Goal: Find specific page/section: Find specific page/section

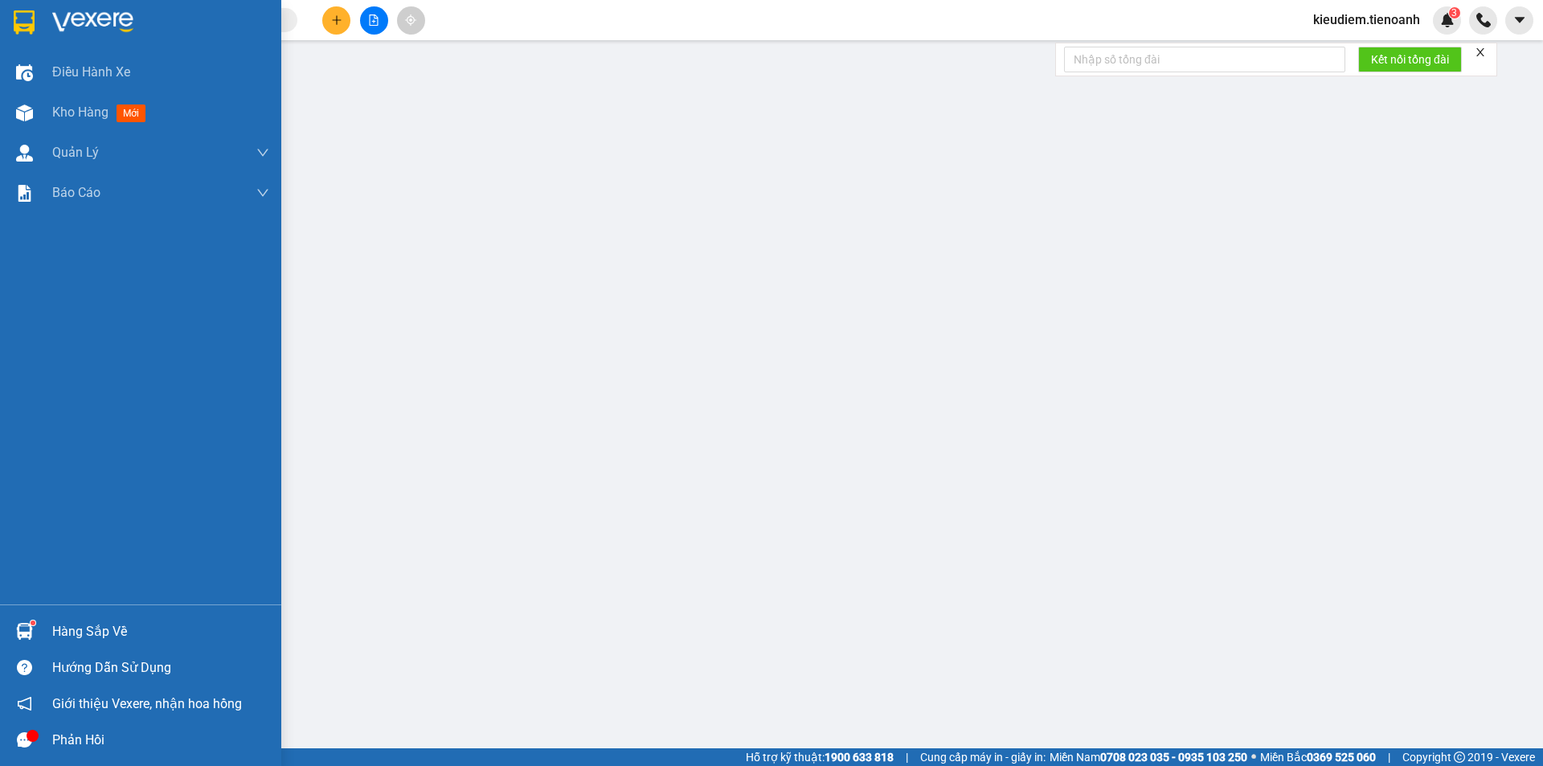
click at [36, 12] on div at bounding box center [24, 22] width 28 height 28
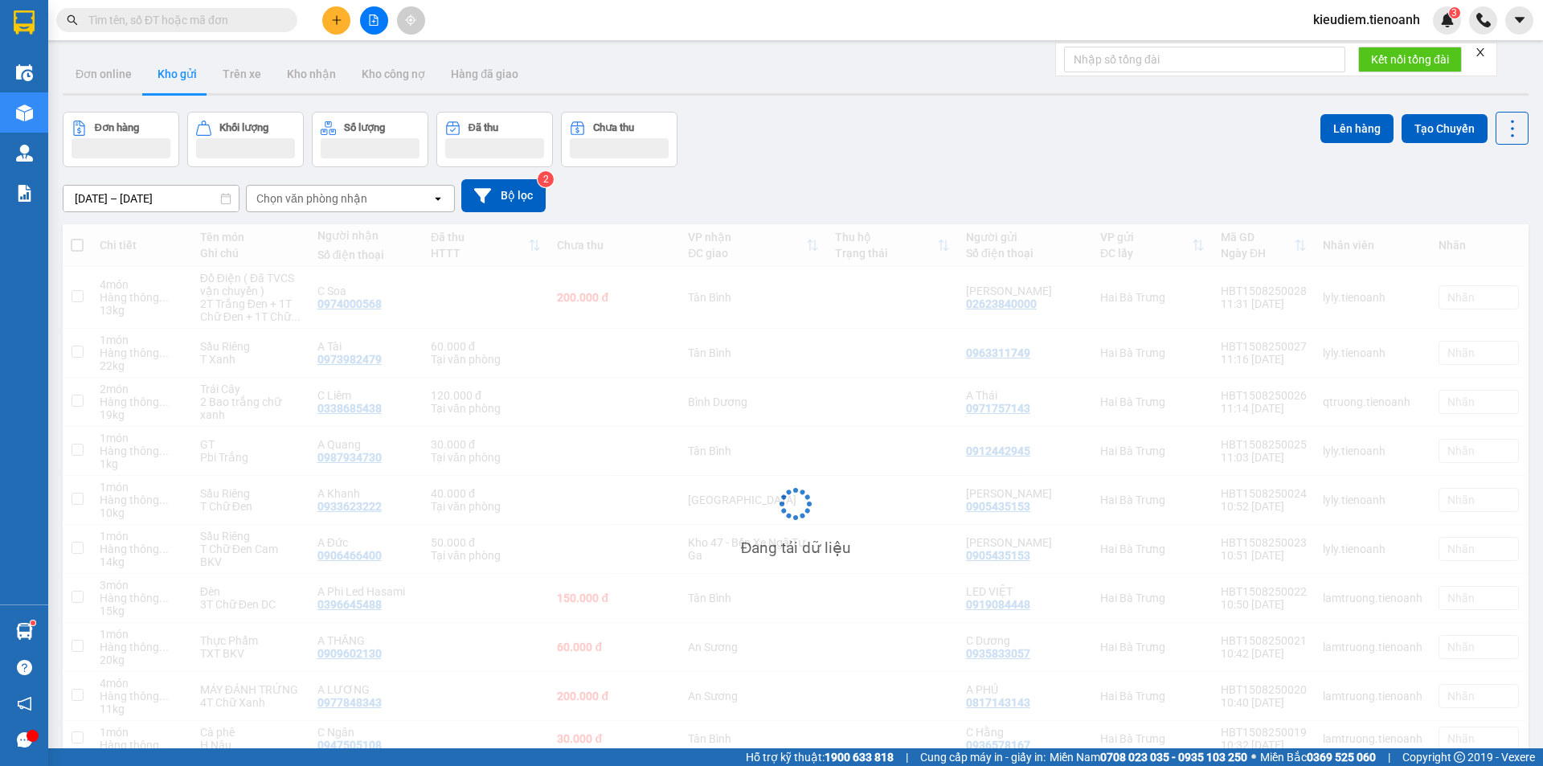
click at [783, 168] on div "[DATE] – [DATE] Press the down arrow key to interact with the calendar and sele…" at bounding box center [795, 195] width 1465 height 57
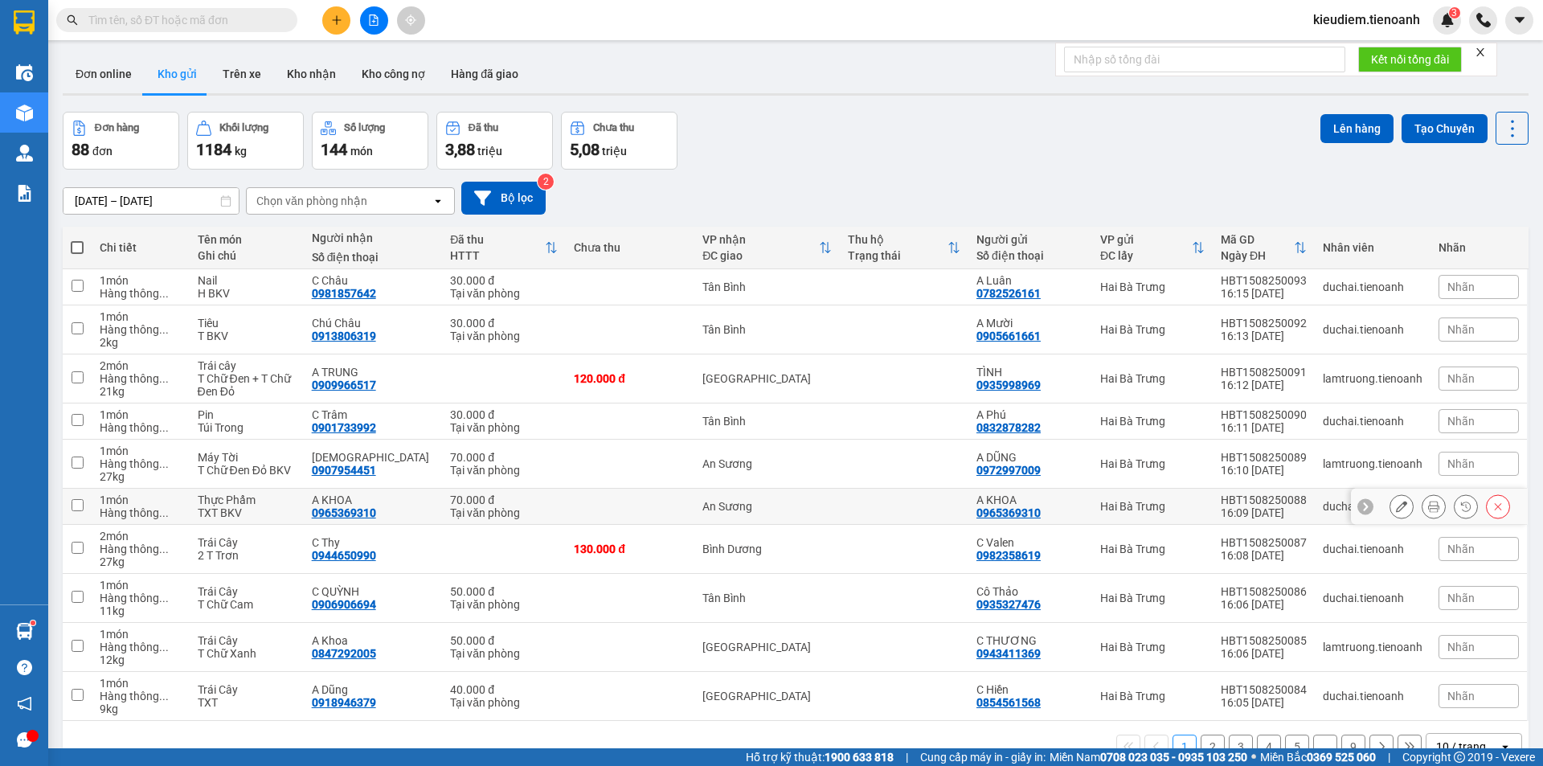
scroll to position [74, 0]
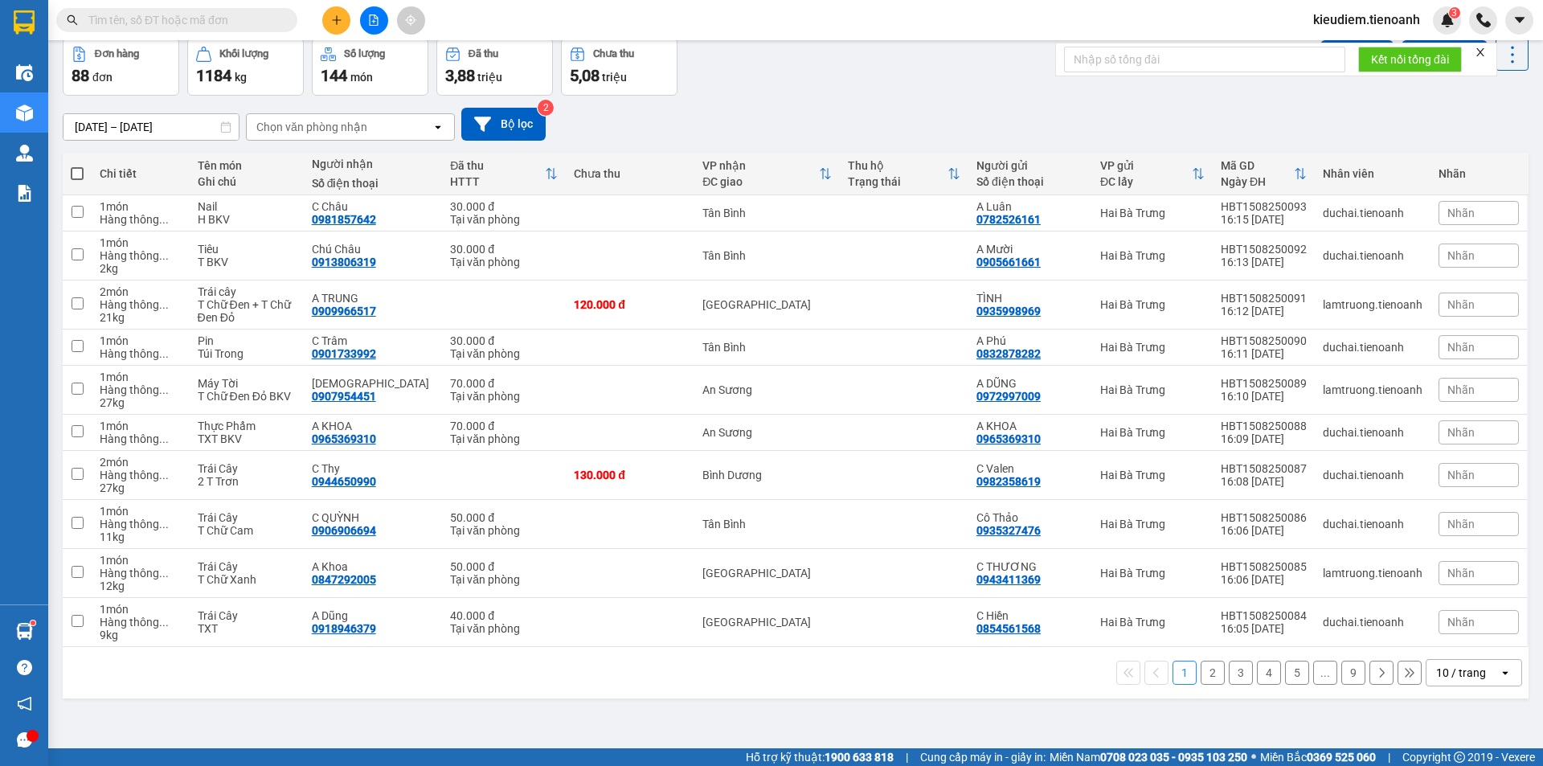
click at [1450, 661] on div "10 / trang" at bounding box center [1462, 673] width 72 height 26
click at [1450, 644] on span "100 / trang" at bounding box center [1455, 637] width 58 height 16
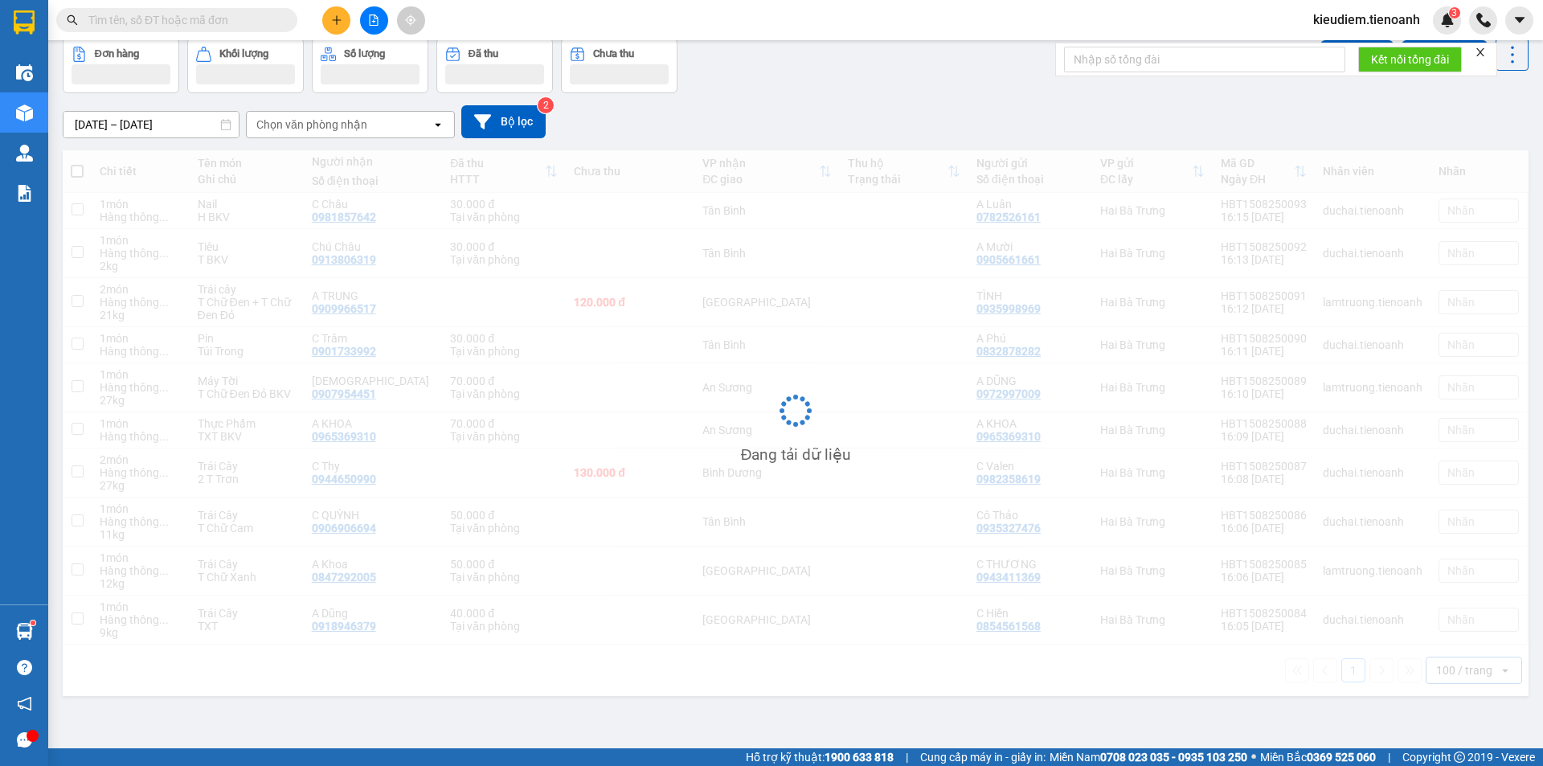
click at [884, 112] on div "[DATE] – [DATE] Press the down arrow key to interact with the calendar and sele…" at bounding box center [795, 121] width 1465 height 33
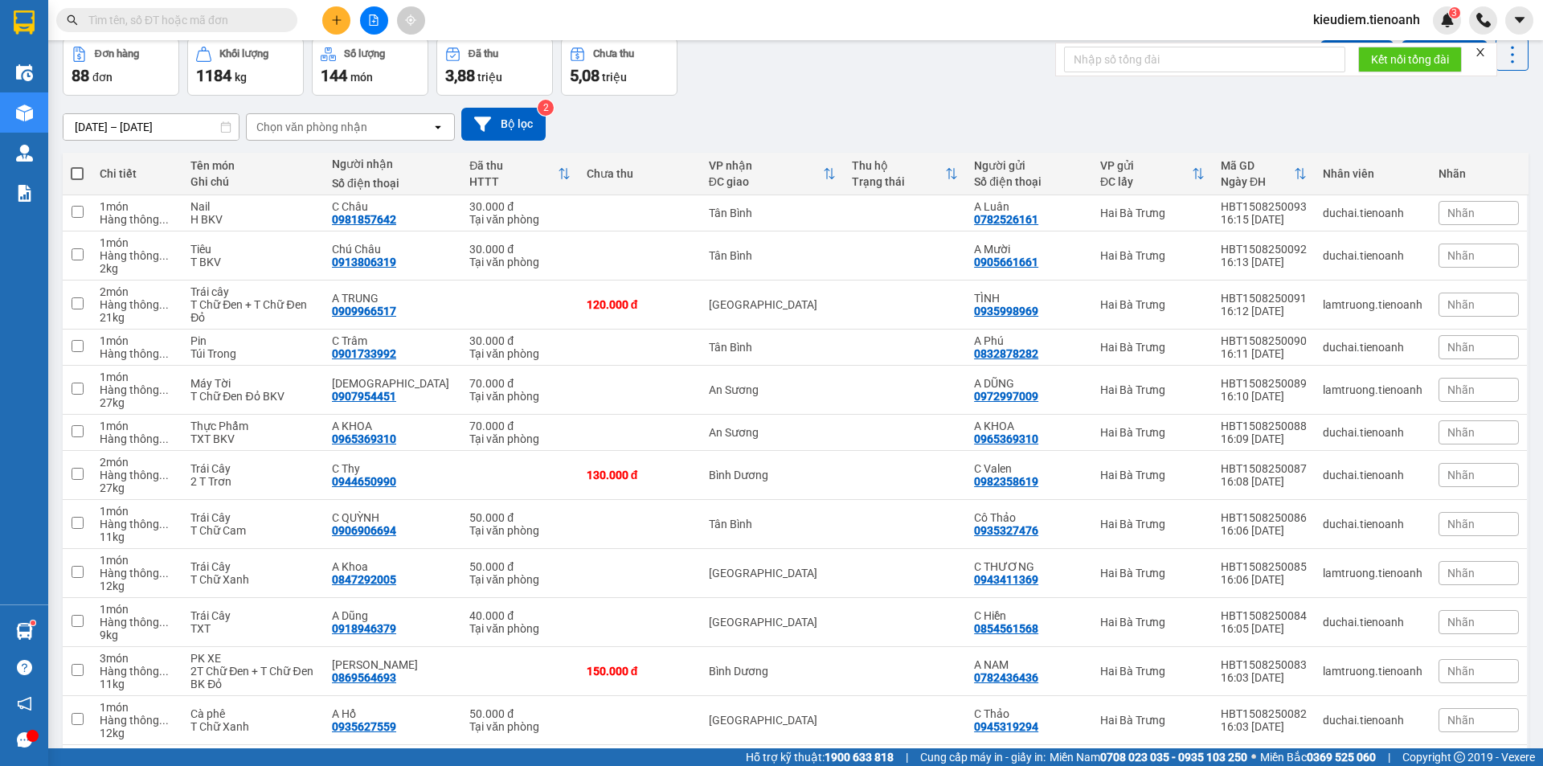
scroll to position [0, 0]
